Goal: Information Seeking & Learning: Learn about a topic

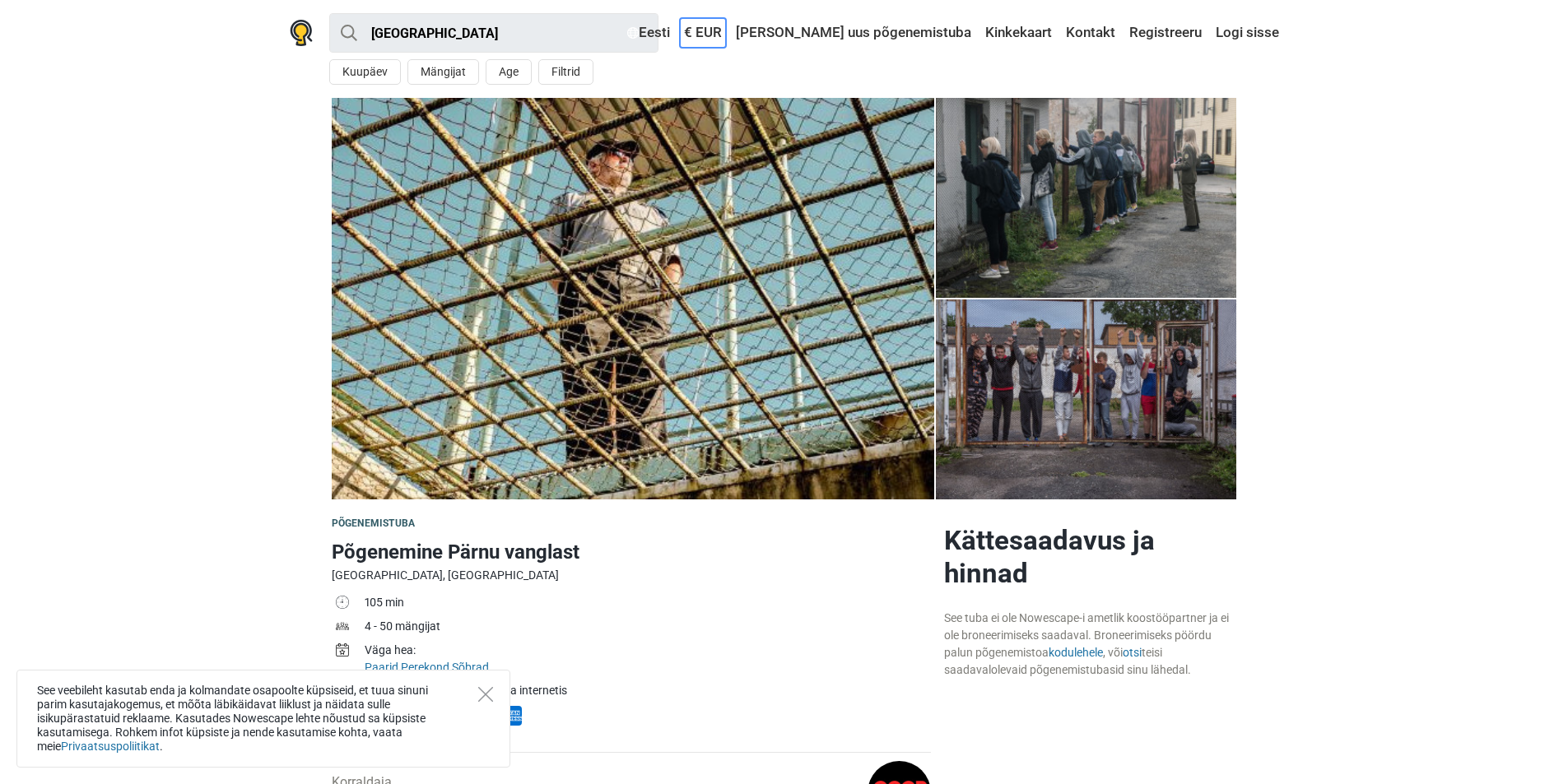
click at [726, 33] on link "€ EUR" at bounding box center [703, 33] width 46 height 29
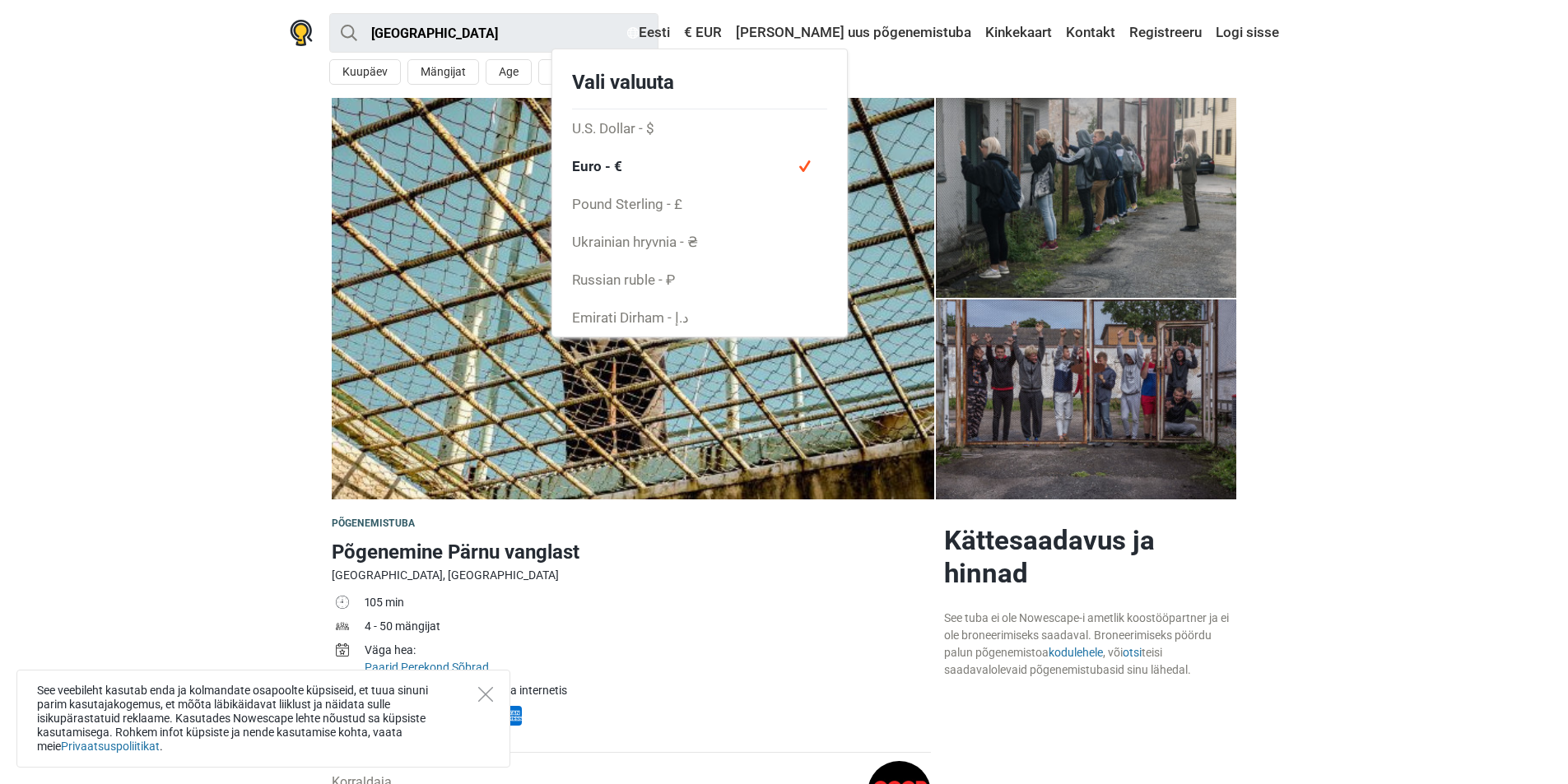
click at [680, 23] on div "Eesti Vali [PERSON_NAME] English Русский Eesti [GEOGRAPHIC_DATA] Українська Čes…" at bounding box center [800, 33] width 958 height 29
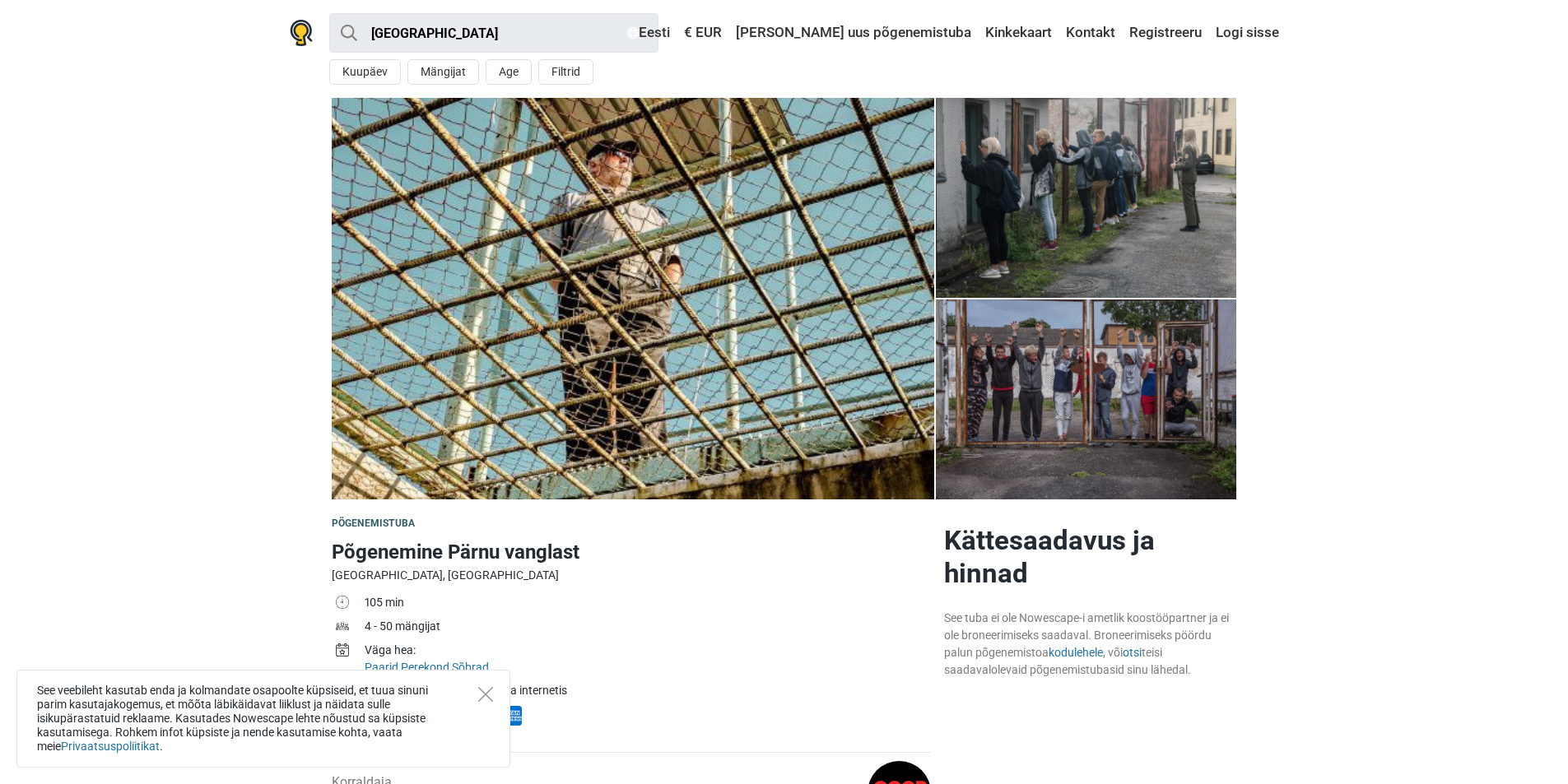
click at [486, 686] on div "See veebileht kasutab enda ja kolmandate osapoolte küpsiseid, et tuua sinuni pa…" at bounding box center [263, 719] width 494 height 98
click at [488, 694] on icon "Close" at bounding box center [485, 693] width 15 height 15
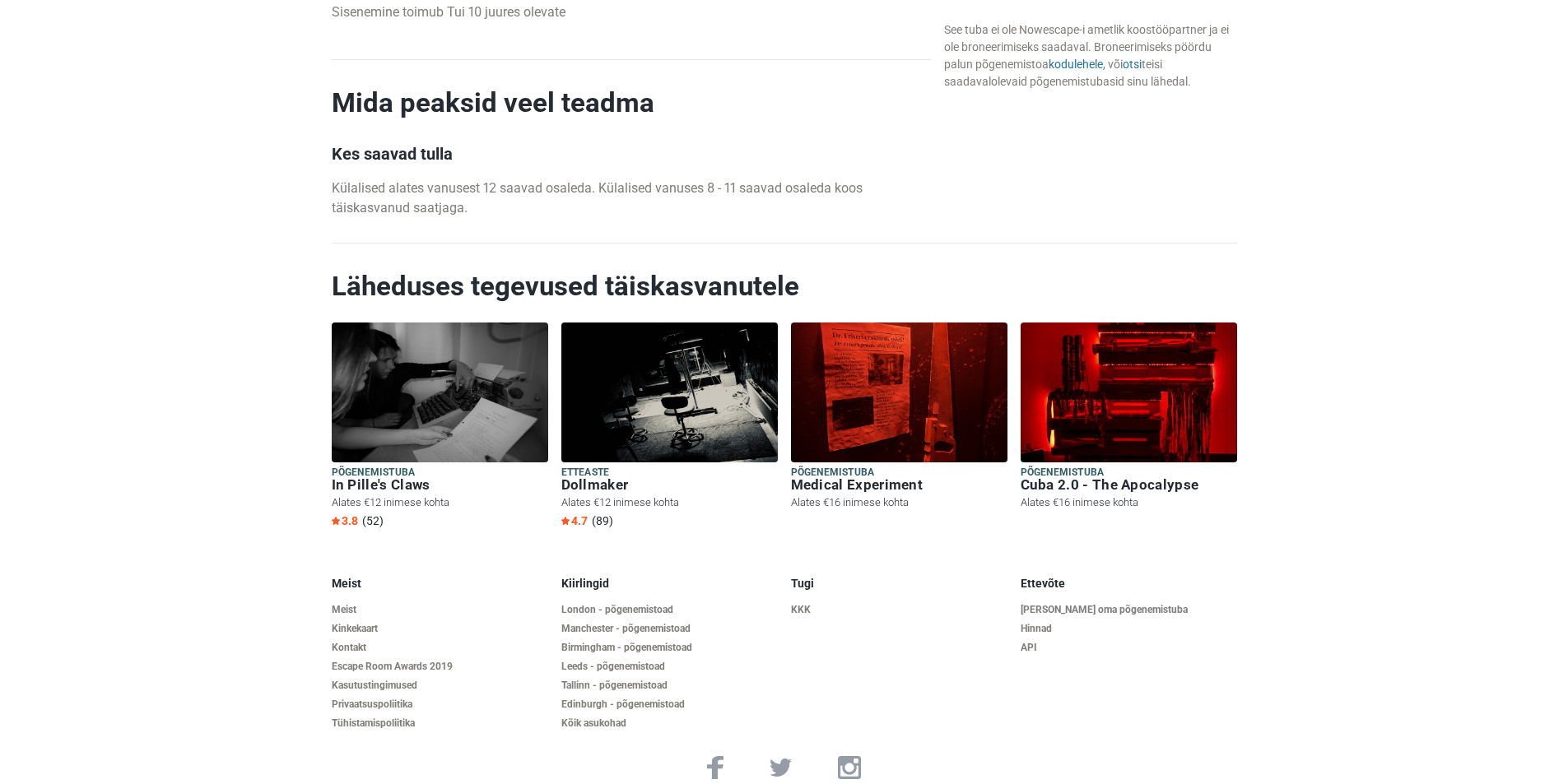
scroll to position [2431, 0]
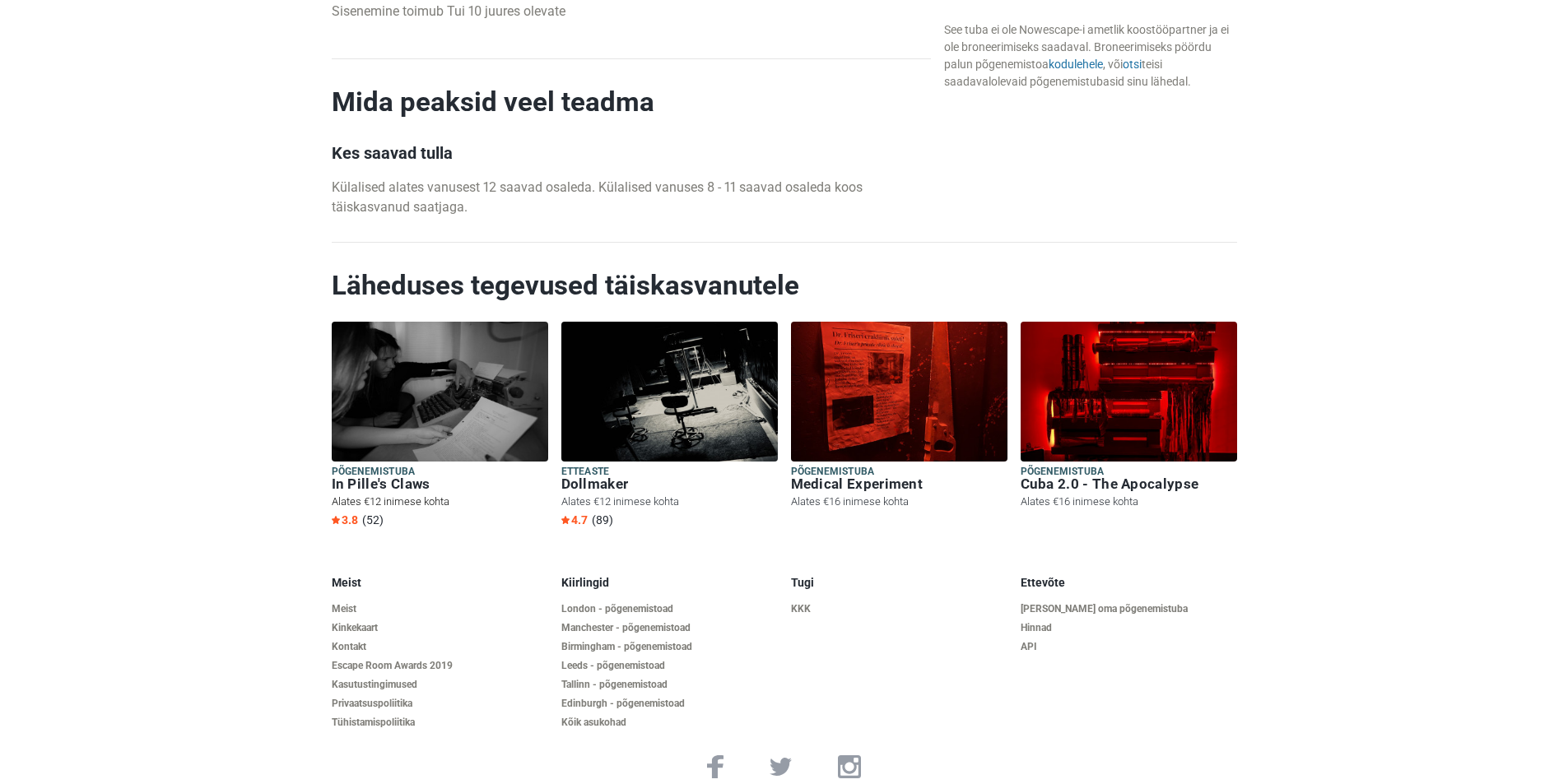
click at [404, 475] on h6 "In Pille's Claws" at bounding box center [440, 484] width 217 height 18
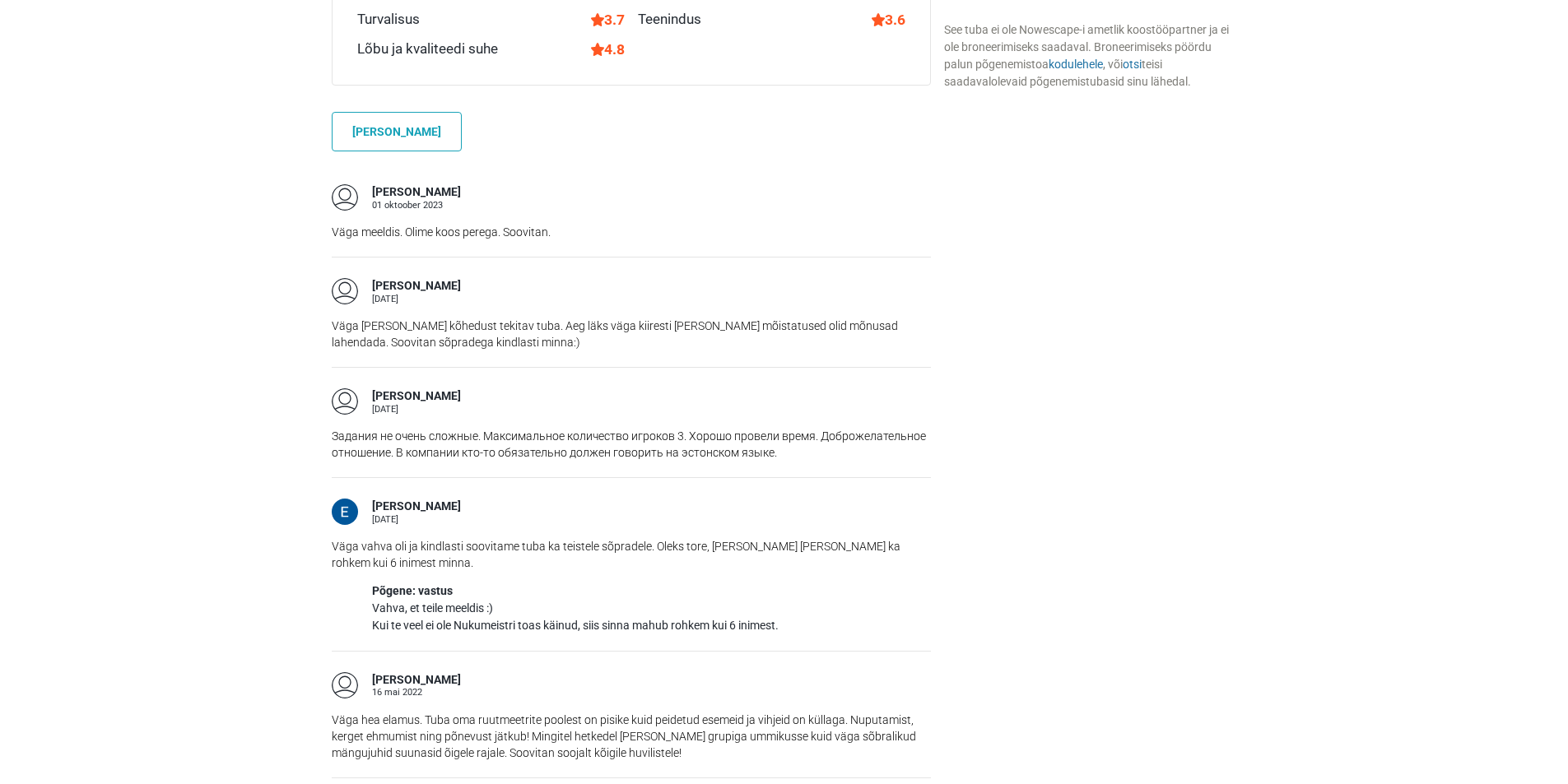
scroll to position [1315, 0]
